Goal: Task Accomplishment & Management: Manage account settings

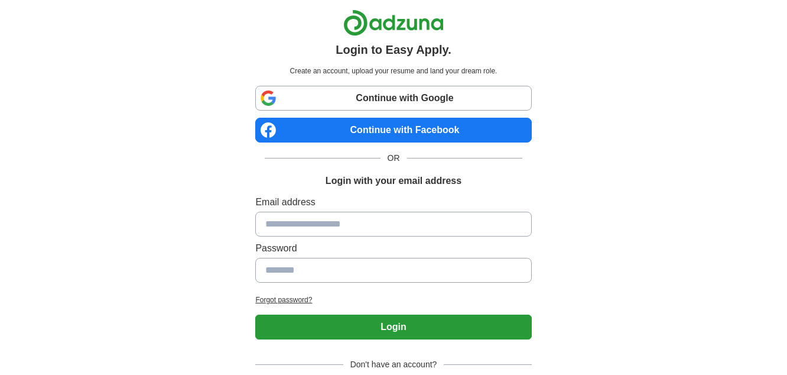
click at [385, 128] on link "Continue with Facebook" at bounding box center [393, 130] width 276 height 25
click at [383, 129] on link "Continue with Facebook" at bounding box center [393, 130] width 276 height 25
click at [372, 132] on link "Continue with Facebook" at bounding box center [393, 130] width 276 height 25
click at [400, 132] on link "Continue with Facebook" at bounding box center [393, 130] width 276 height 25
click at [401, 132] on link "Continue with Facebook" at bounding box center [393, 130] width 276 height 25
